Goal: Task Accomplishment & Management: Use online tool/utility

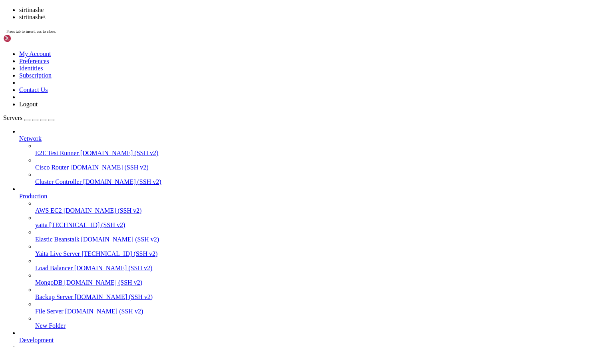
scroll to position [5052, 0]
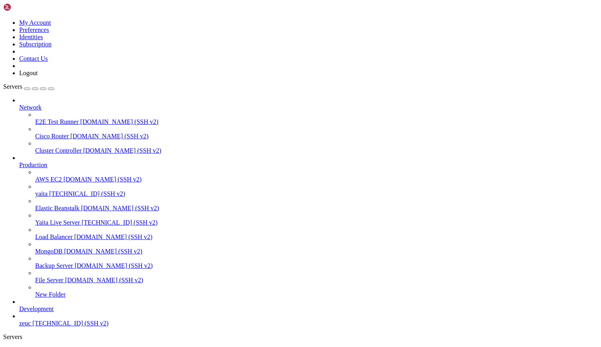
scroll to position [5418, 0]
drag, startPoint x: 4, startPoint y: 753, endPoint x: 108, endPoint y: 779, distance: 106.6
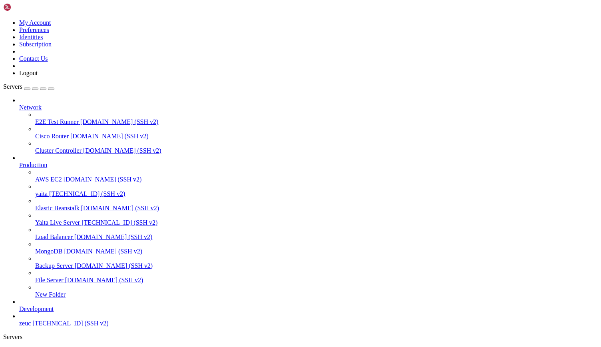
drag, startPoint x: 197, startPoint y: 780, endPoint x: 9, endPoint y: 750, distance: 190.1
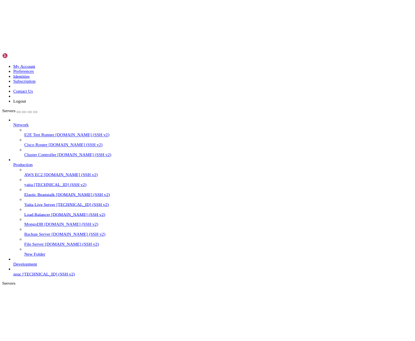
scroll to position [5452, 0]
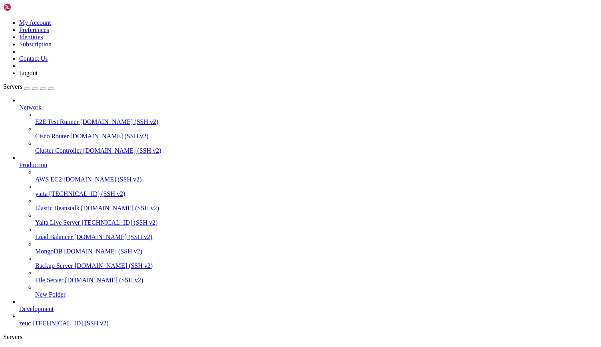
drag, startPoint x: 11, startPoint y: 644, endPoint x: 77, endPoint y: 642, distance: 65.5
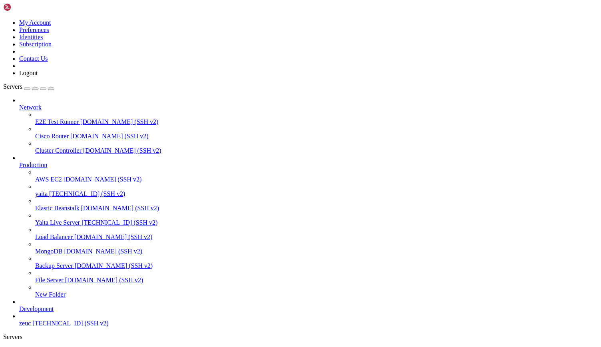
scroll to position [6050, 0]
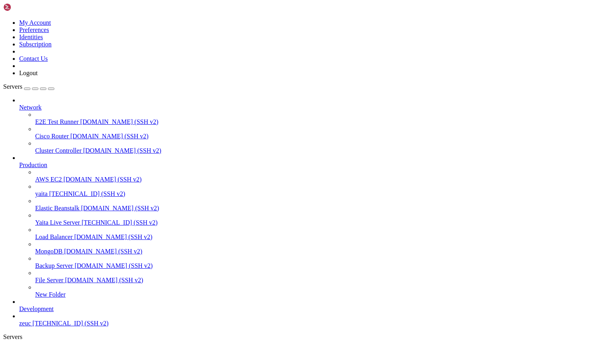
scroll to position [6226, 0]
drag, startPoint x: 63, startPoint y: 651, endPoint x: 94, endPoint y: 651, distance: 31.2
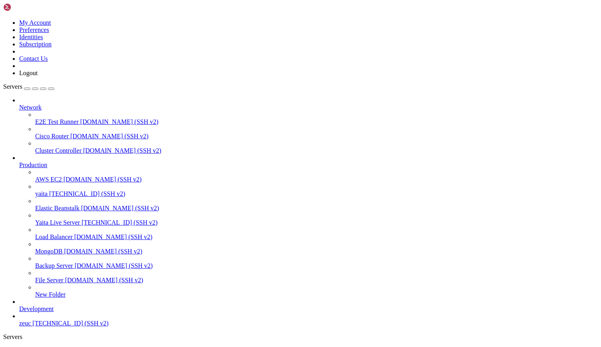
scroll to position [6804, 0]
drag, startPoint x: 47, startPoint y: 684, endPoint x: 7, endPoint y: 685, distance: 39.9
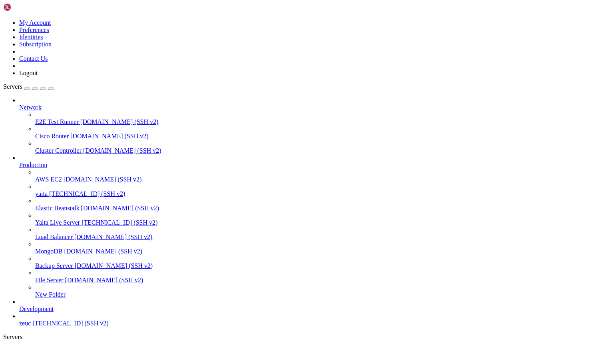
scroll to position [6973, 0]
drag, startPoint x: 6, startPoint y: 532, endPoint x: 369, endPoint y: 610, distance: 371.7
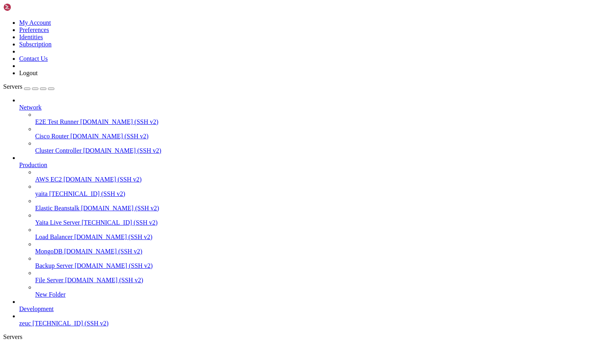
scroll to position [8, 2]
drag, startPoint x: 194, startPoint y: 509, endPoint x: 372, endPoint y: 595, distance: 197.8
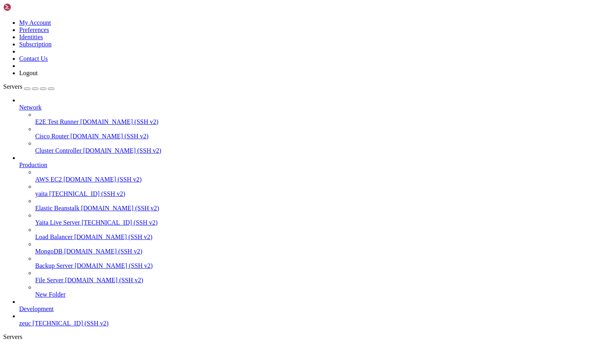
drag, startPoint x: 265, startPoint y: 520, endPoint x: 296, endPoint y: 524, distance: 31.5
drag, startPoint x: 262, startPoint y: 522, endPoint x: 349, endPoint y: 525, distance: 87.1
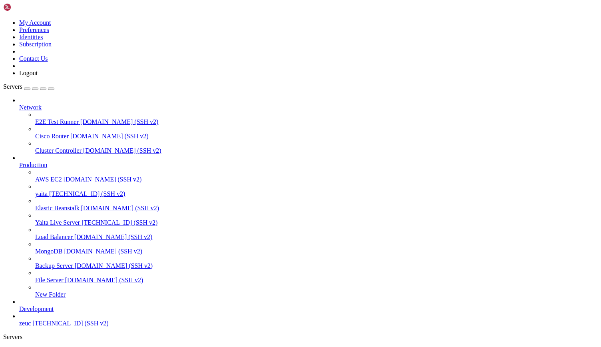
scroll to position [7096, 0]
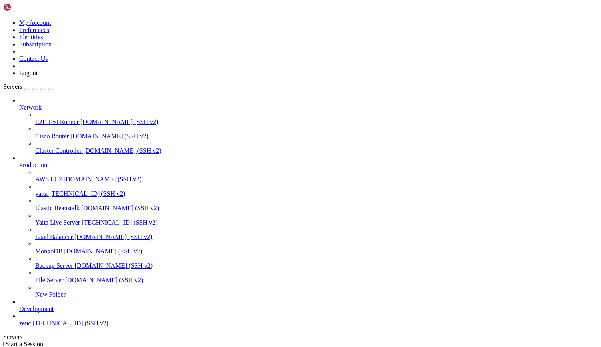
click at [58, 190] on span "[TECHNICAL_ID] (SSH v2)" at bounding box center [87, 193] width 76 height 7
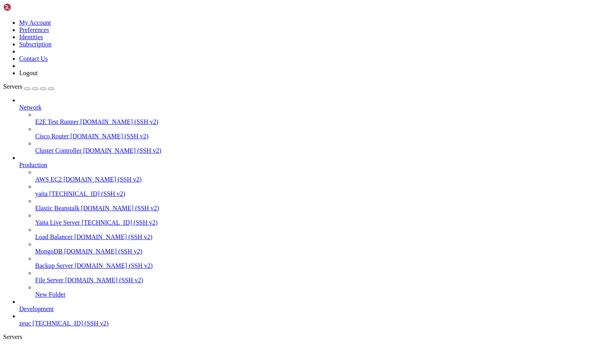
drag, startPoint x: 11, startPoint y: 522, endPoint x: 203, endPoint y: 774, distance: 316.3
drag, startPoint x: 10, startPoint y: 526, endPoint x: 201, endPoint y: 779, distance: 316.3
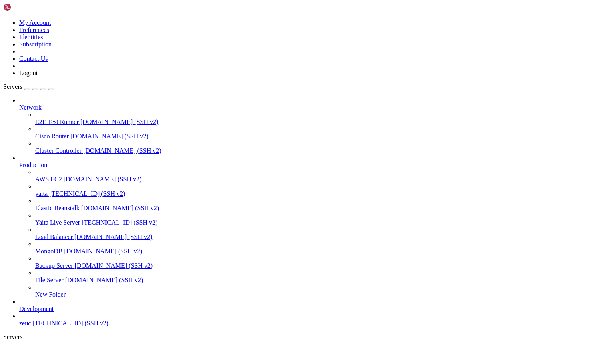
scroll to position [713, 0]
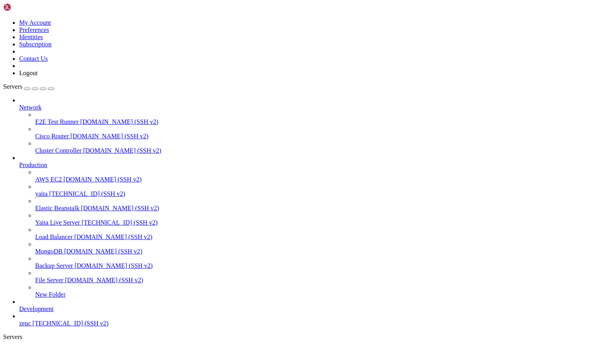
scroll to position [727, 0]
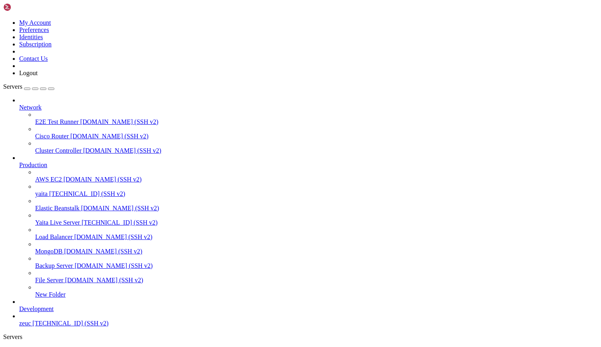
scroll to position [1725, 0]
drag, startPoint x: 6, startPoint y: 721, endPoint x: 127, endPoint y: 741, distance: 122.6
drag, startPoint x: 6, startPoint y: 578, endPoint x: 295, endPoint y: 780, distance: 352.3
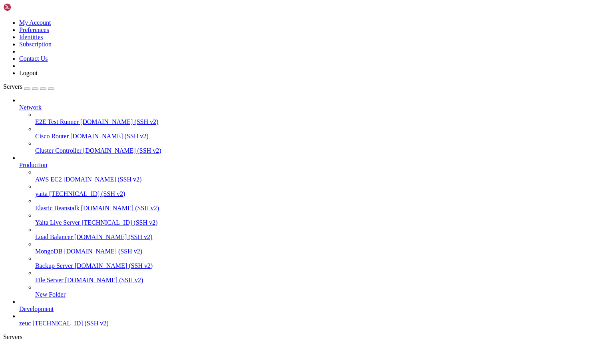
scroll to position [1731, 0]
copy div "[INFO] Obtaining certificate for [DOMAIN_NAME]... [INFO] Requesting new certifi…"
drag, startPoint x: 316, startPoint y: 764, endPoint x: -13, endPoint y: 491, distance: 427.7
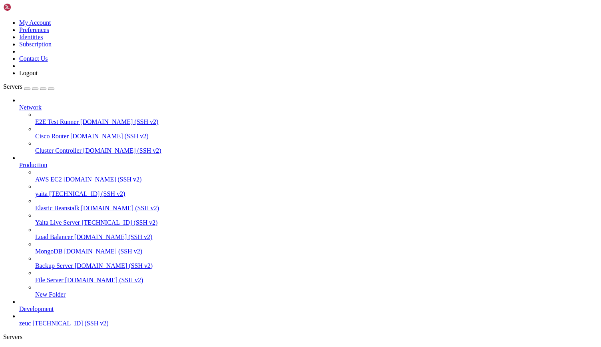
drag, startPoint x: 156, startPoint y: 516, endPoint x: 381, endPoint y: 544, distance: 226.6
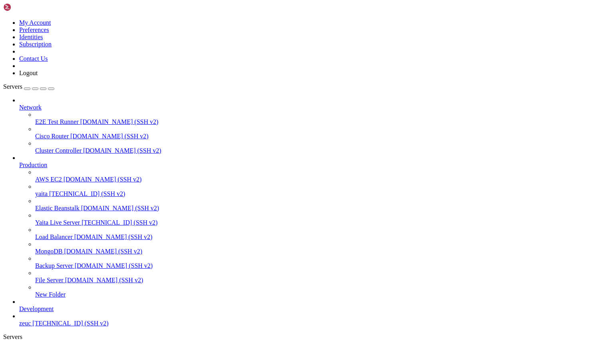
drag, startPoint x: 5, startPoint y: 753, endPoint x: 12, endPoint y: 755, distance: 7.4
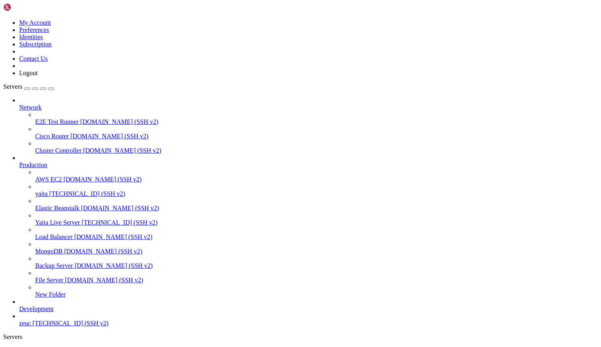
drag, startPoint x: 159, startPoint y: 775, endPoint x: 8, endPoint y: 756, distance: 152.2
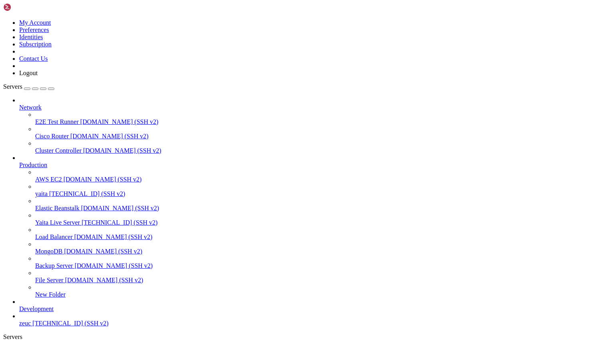
scroll to position [27, 0]
drag, startPoint x: 152, startPoint y: 774, endPoint x: 7, endPoint y: 751, distance: 146.5
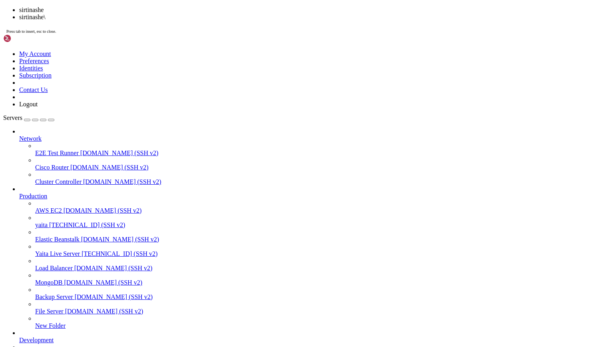
scroll to position [88, 0]
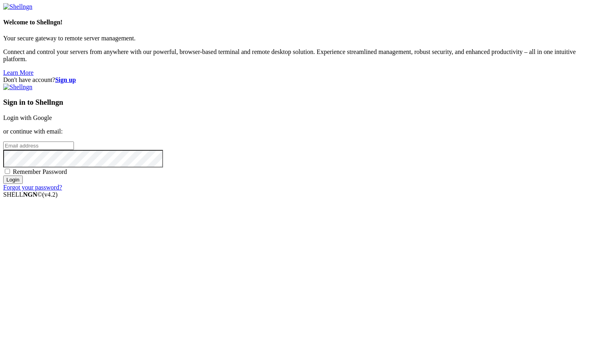
click at [52, 121] on link "Login with Google" at bounding box center [27, 117] width 49 height 7
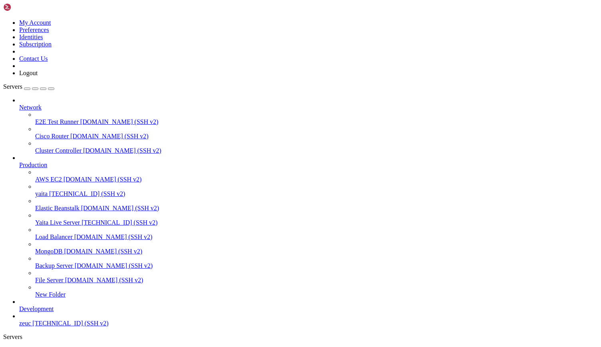
scroll to position [204, 0]
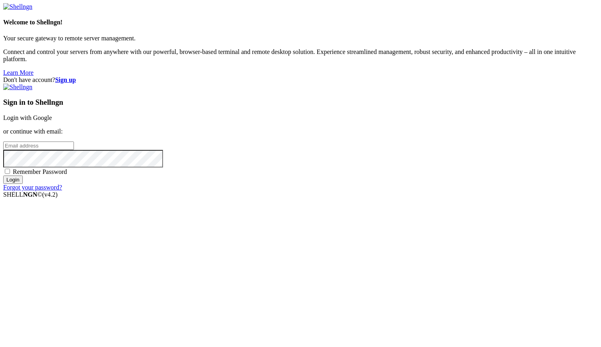
click at [52, 121] on link "Login with Google" at bounding box center [27, 117] width 49 height 7
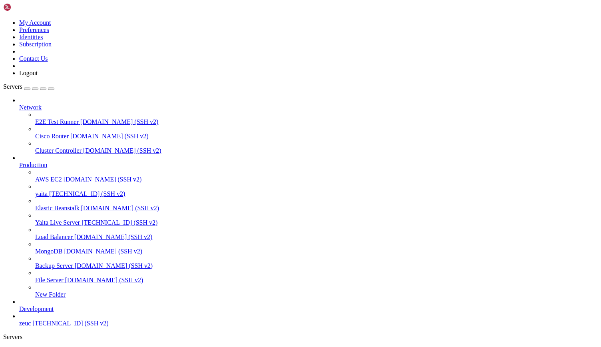
drag, startPoint x: 341, startPoint y: 776, endPoint x: 92, endPoint y: 659, distance: 275.0
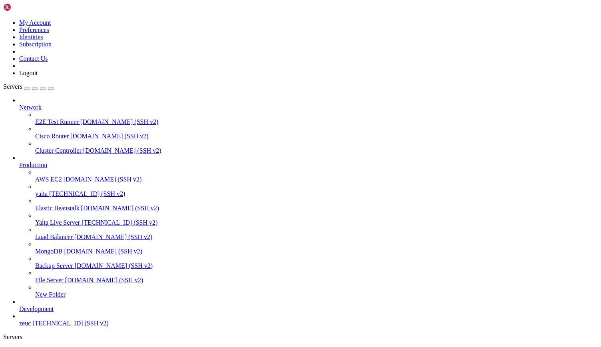
scroll to position [34, 0]
drag, startPoint x: 92, startPoint y: 494, endPoint x: 406, endPoint y: 815, distance: 449.4
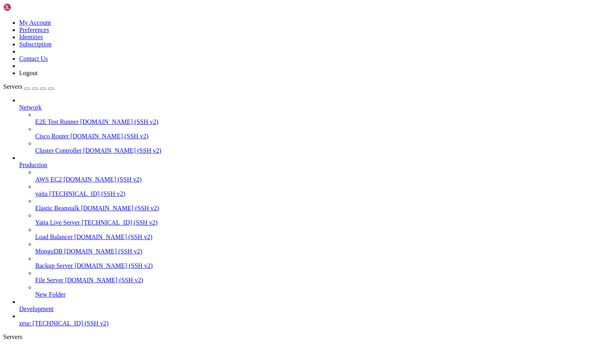
drag, startPoint x: 93, startPoint y: 494, endPoint x: 303, endPoint y: 817, distance: 385.0
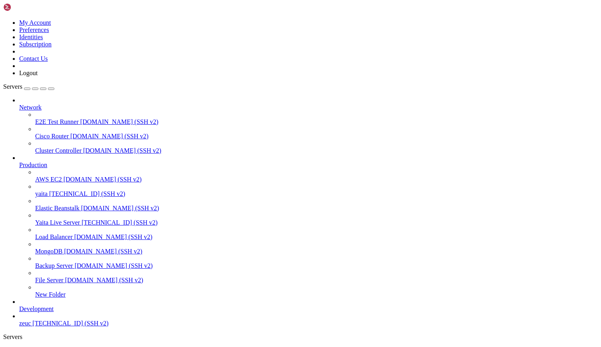
drag, startPoint x: 165, startPoint y: 570, endPoint x: 494, endPoint y: 778, distance: 389.4
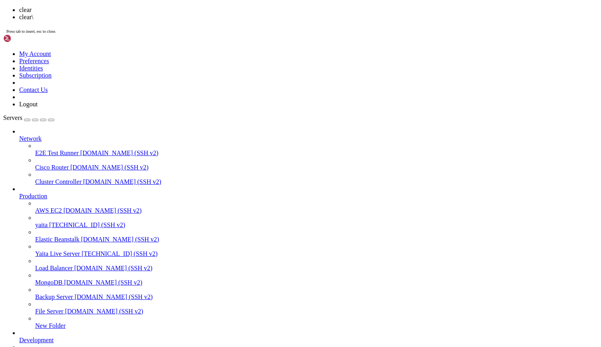
scroll to position [0, 0]
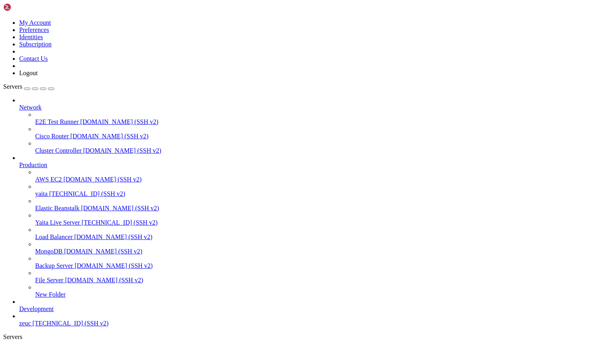
drag, startPoint x: 94, startPoint y: 504, endPoint x: 326, endPoint y: 550, distance: 236.1
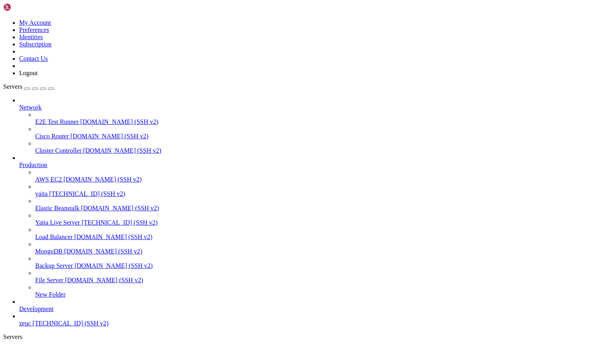
drag, startPoint x: 93, startPoint y: 496, endPoint x: 219, endPoint y: 522, distance: 129.0
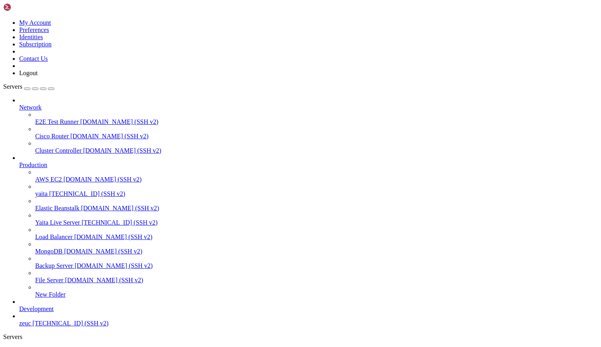
drag, startPoint x: 244, startPoint y: 651, endPoint x: 166, endPoint y: 623, distance: 83.0
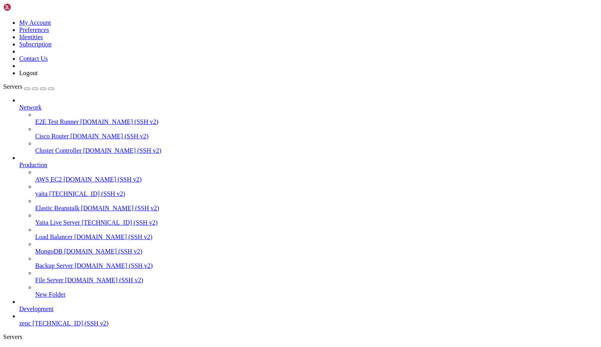
click at [19, 346] on icon at bounding box center [19, 350] width 0 height 7
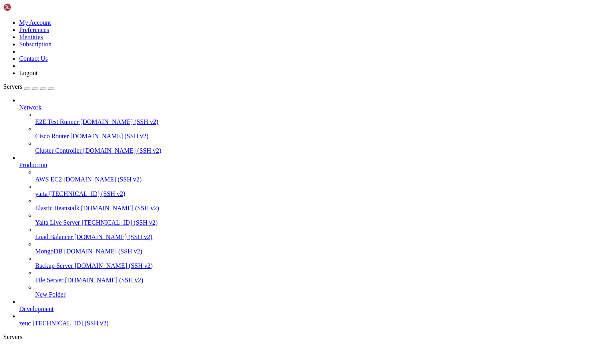
click at [32, 346] on span "yaita" at bounding box center [25, 350] width 12 height 7
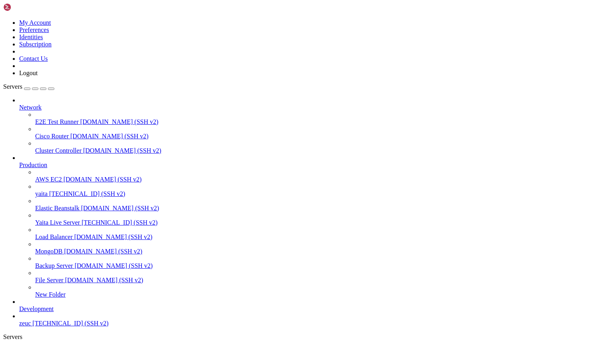
click at [26, 318] on span " grafana" at bounding box center [15, 321] width 22 height 7
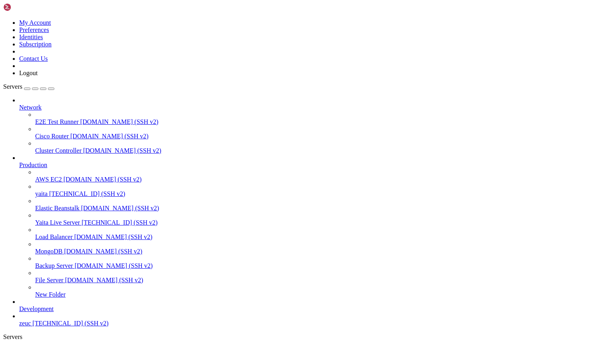
type input "/etc/grafana"
click at [32, 346] on span "yaita" at bounding box center [25, 350] width 12 height 7
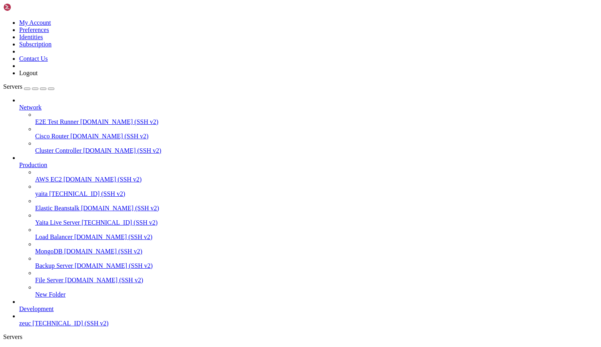
scroll to position [1039, 0]
drag, startPoint x: 157, startPoint y: 619, endPoint x: 369, endPoint y: 790, distance: 273.0
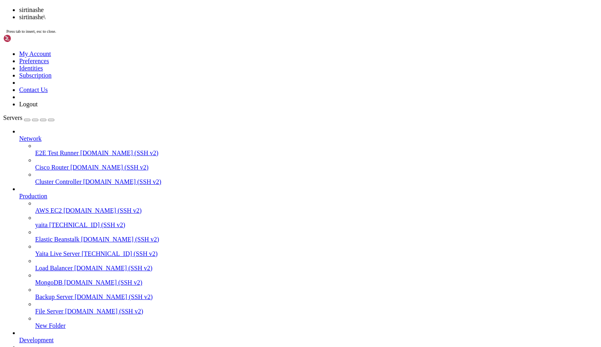
scroll to position [1059, 0]
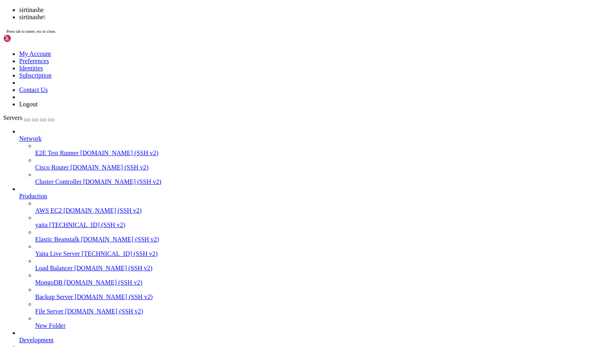
scroll to position [1324, 0]
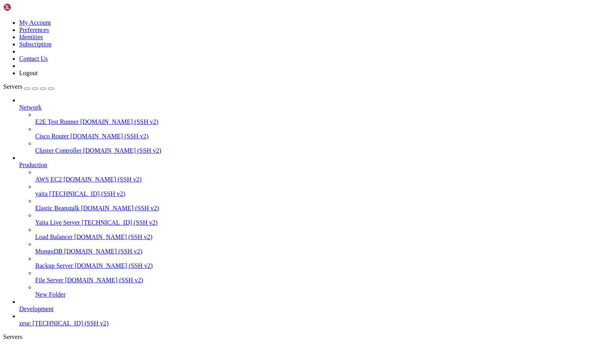
drag, startPoint x: 156, startPoint y: 741, endPoint x: 190, endPoint y: 789, distance: 59.4
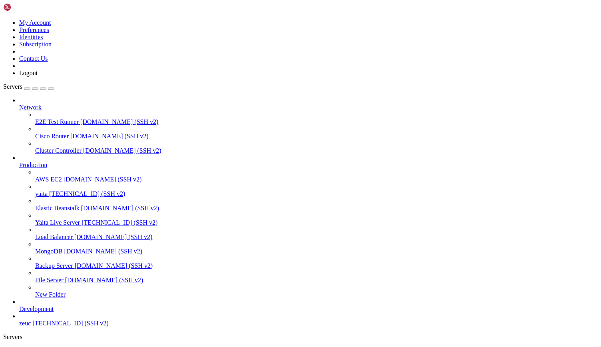
drag, startPoint x: 157, startPoint y: 734, endPoint x: 170, endPoint y: 793, distance: 60.5
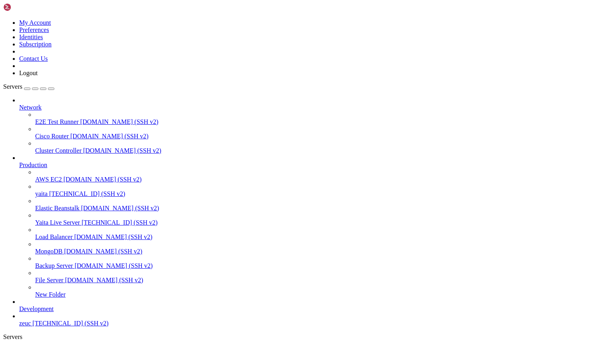
drag, startPoint x: 5, startPoint y: 508, endPoint x: 147, endPoint y: 579, distance: 158.4
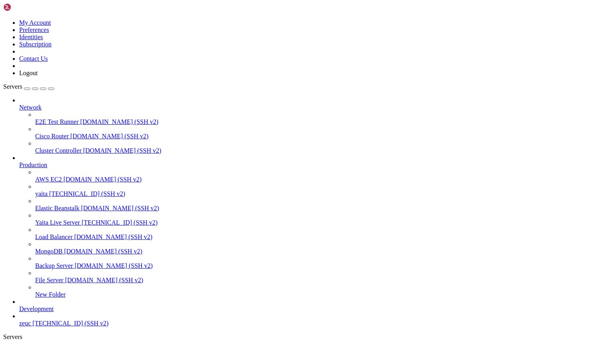
drag, startPoint x: 157, startPoint y: 537, endPoint x: 272, endPoint y: 794, distance: 281.0
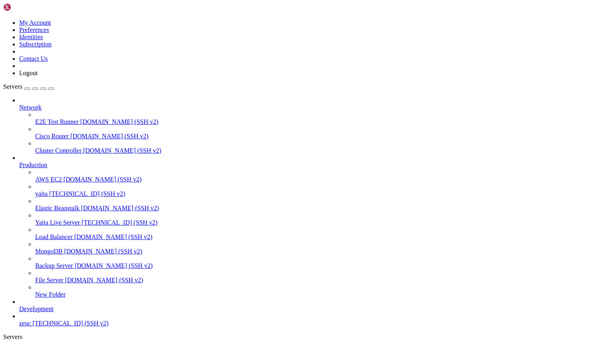
scroll to position [530, 0]
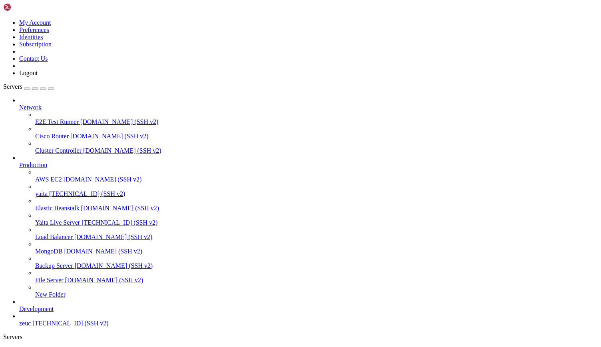
drag, startPoint x: 157, startPoint y: 643, endPoint x: 254, endPoint y: 793, distance: 179.0
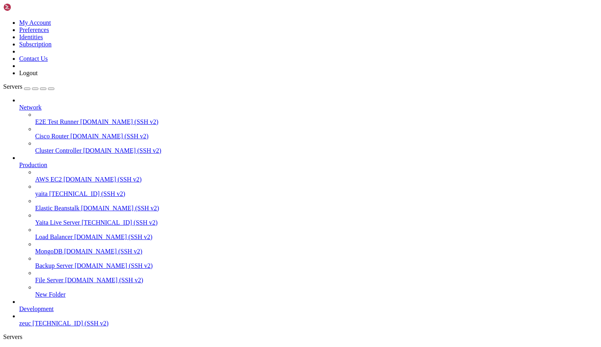
scroll to position [1331, 0]
drag, startPoint x: 157, startPoint y: 628, endPoint x: 181, endPoint y: 793, distance: 166.6
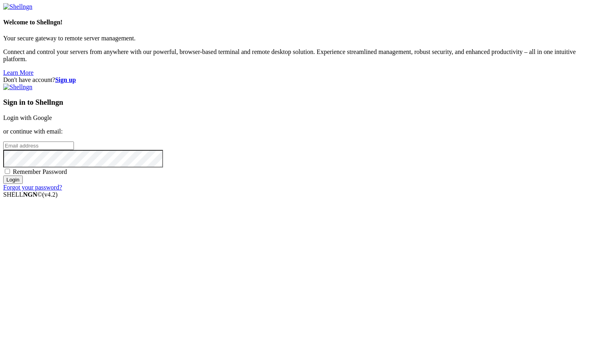
click at [52, 121] on link "Login with Google" at bounding box center [27, 117] width 49 height 7
